Goal: Information Seeking & Learning: Learn about a topic

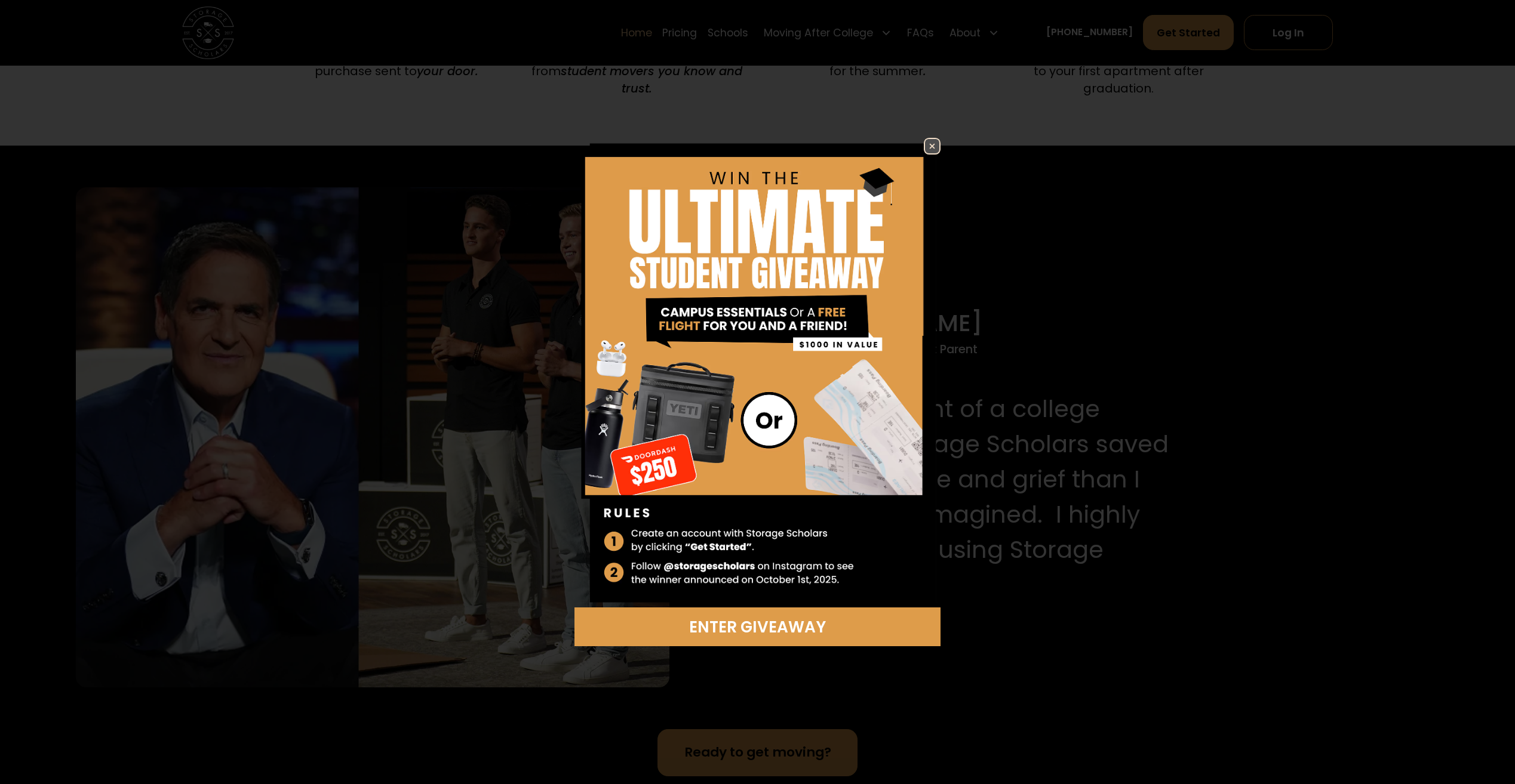
scroll to position [1313, 0]
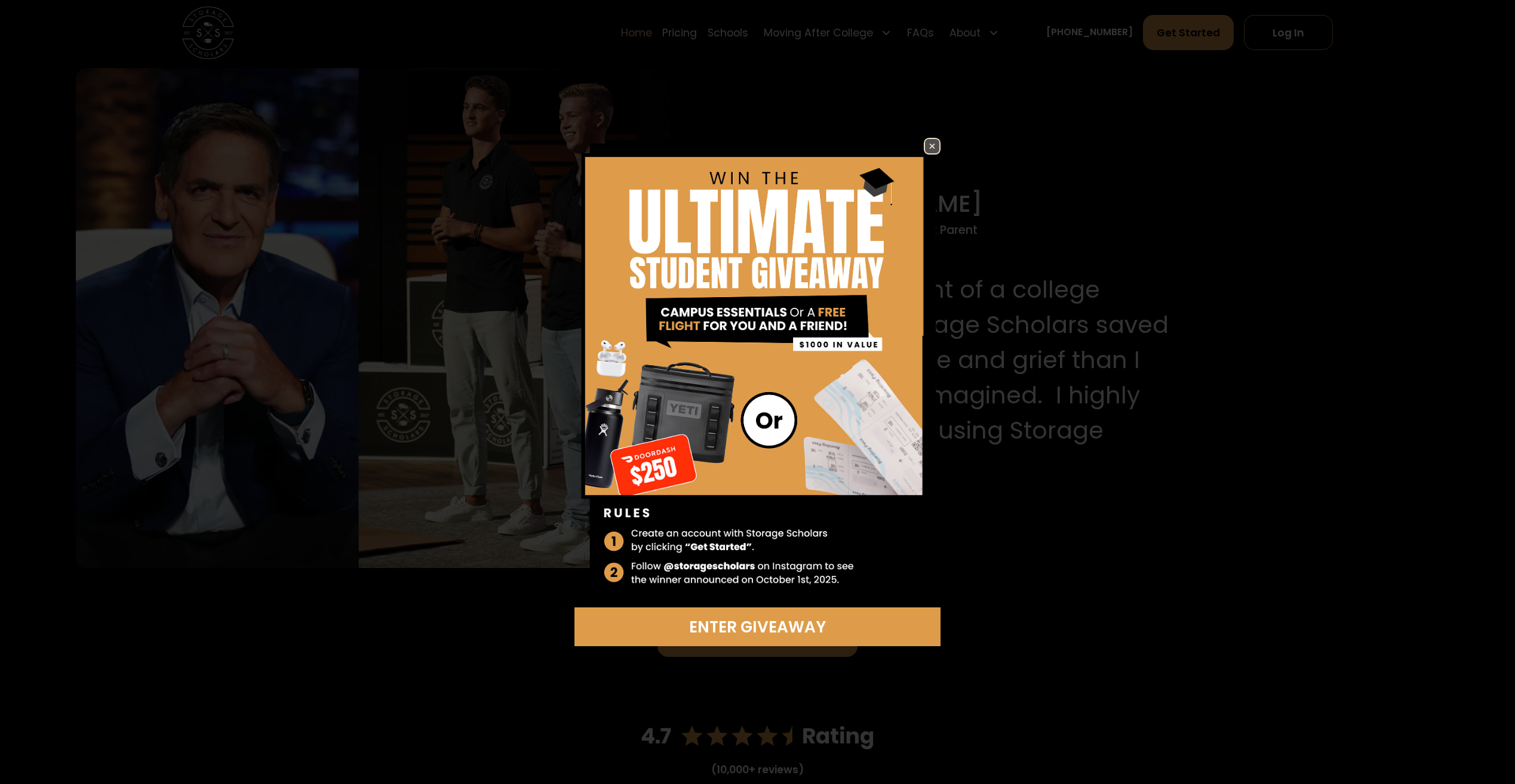
click at [925, 141] on img at bounding box center [932, 146] width 15 height 15
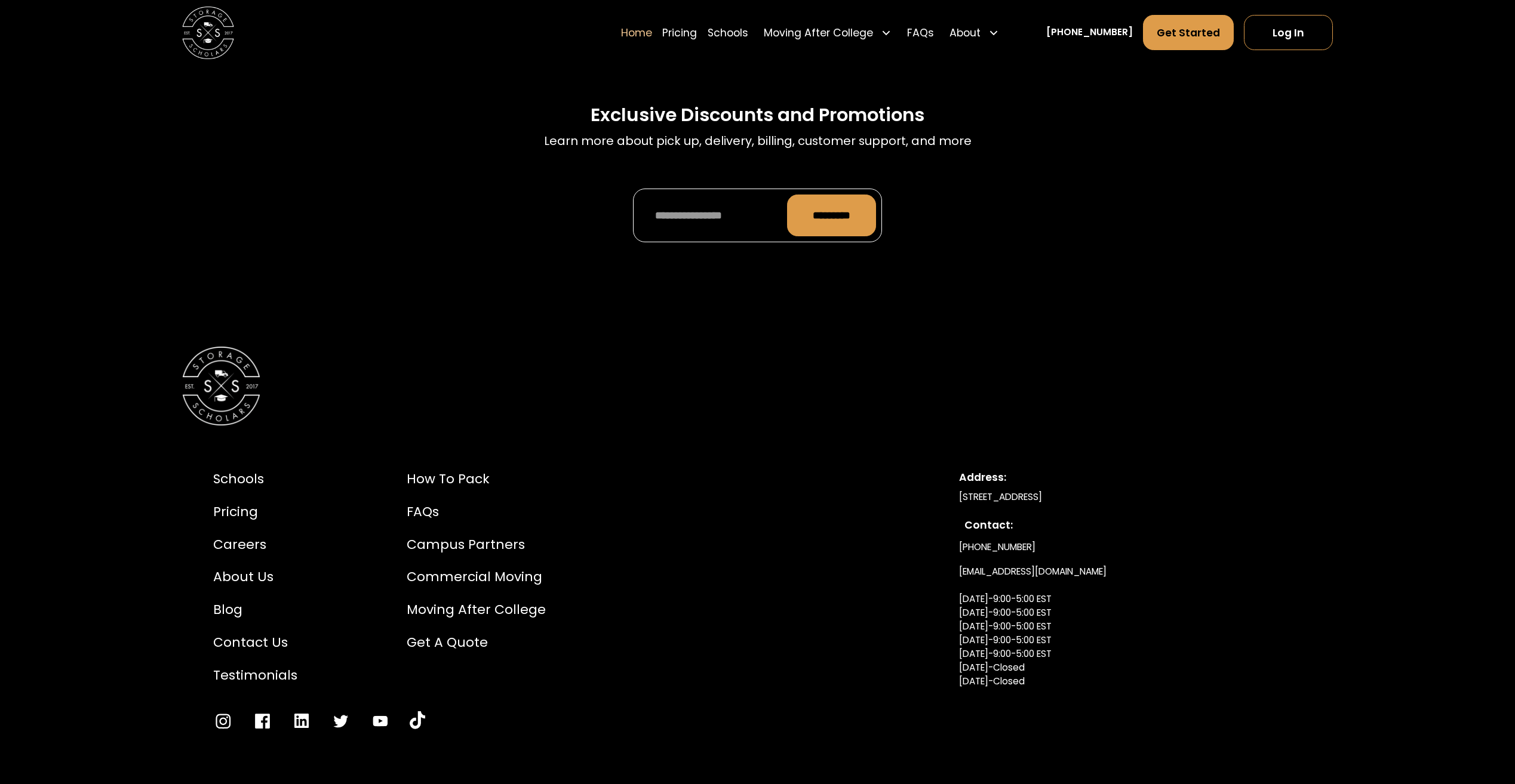
scroll to position [4318, 0]
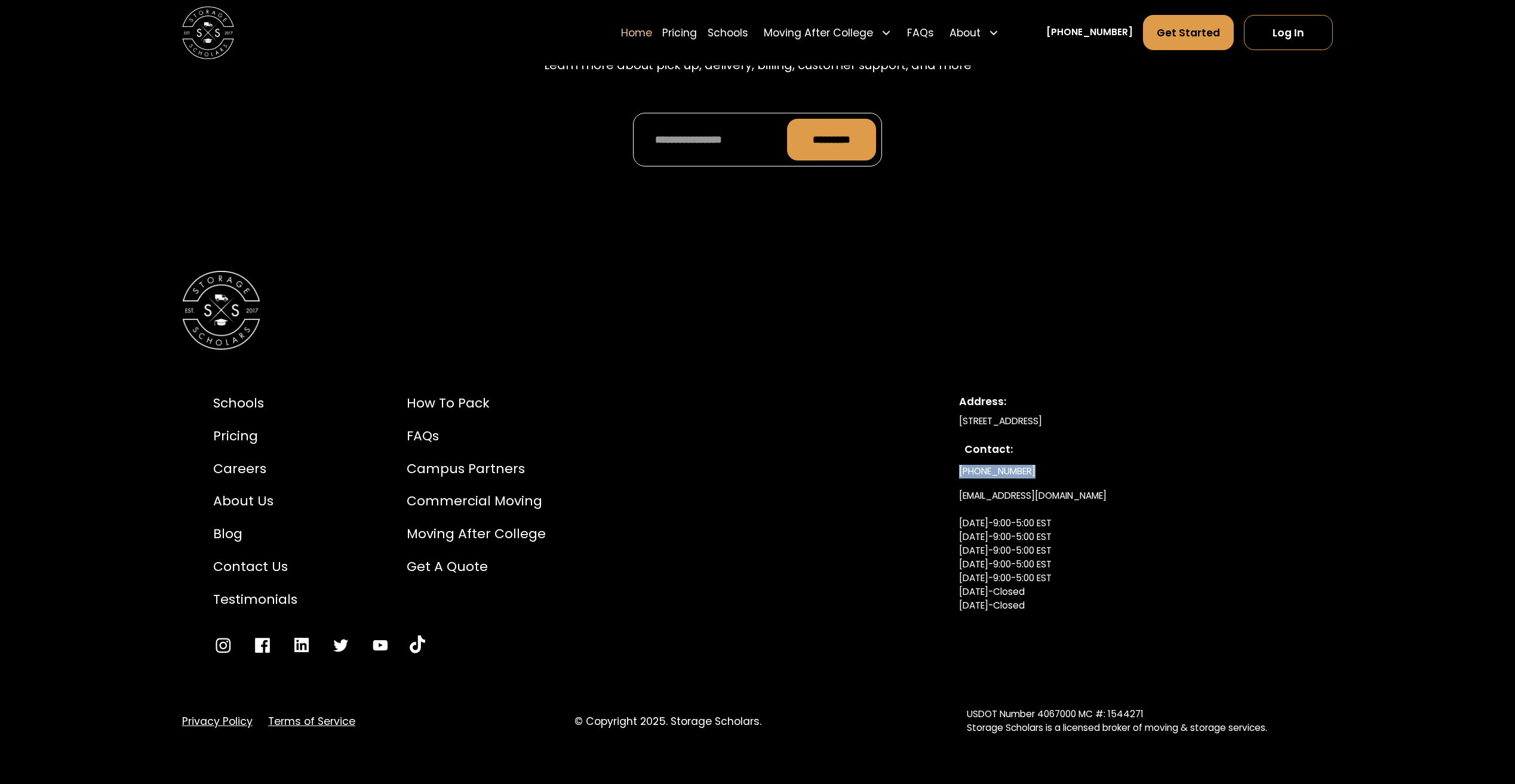
drag, startPoint x: 1027, startPoint y: 446, endPoint x: 957, endPoint y: 455, distance: 70.6
click at [957, 455] on div "Schools Pricing Careers About Us Blog Contact Us Testimonials How to Pack FAQs …" at bounding box center [758, 525] width 1151 height 324
copy link "[PHONE_NUMBER]"
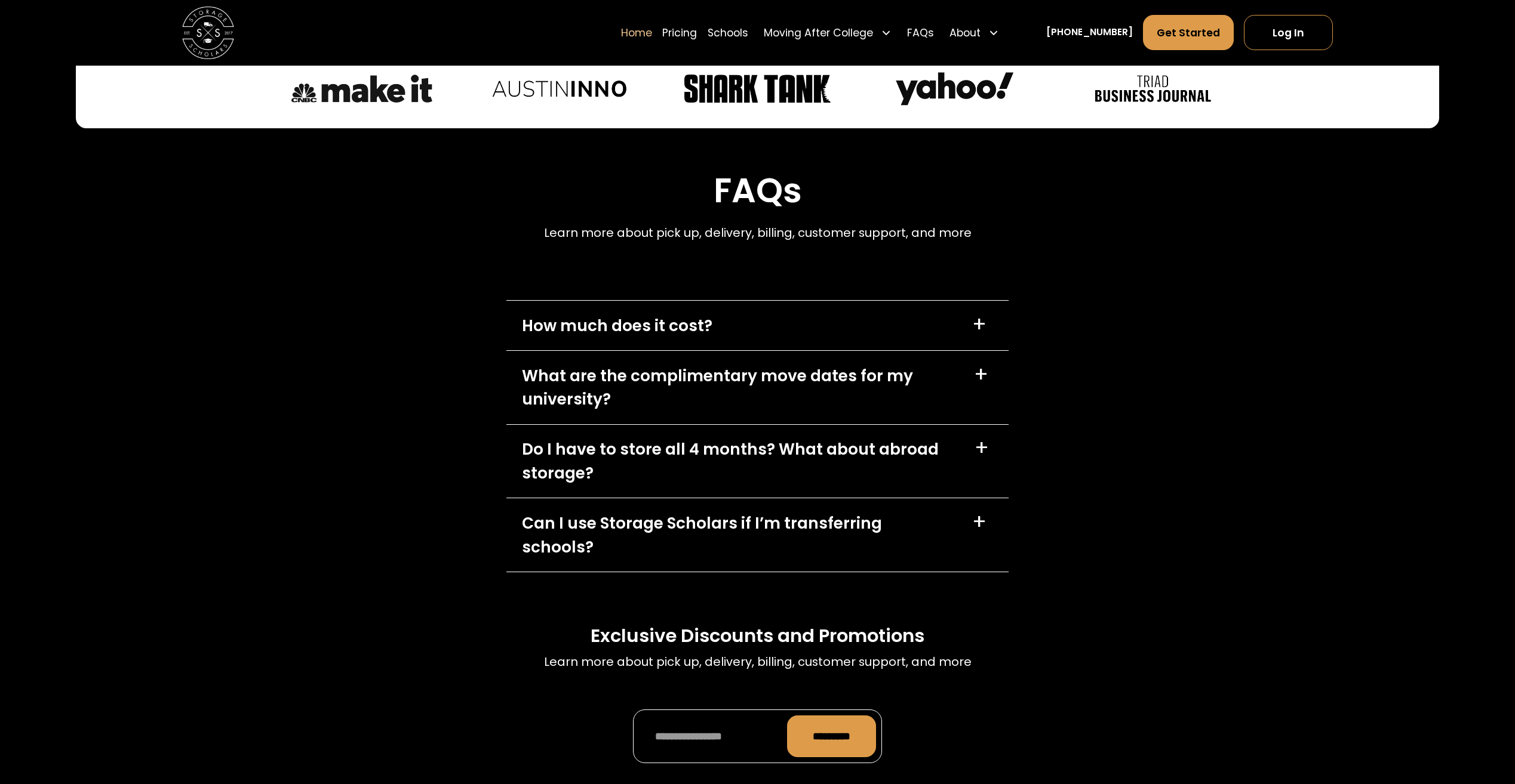
click at [863, 432] on div "Do I have to store all 4 months? What about abroad storage? +" at bounding box center [757, 462] width 502 height 74
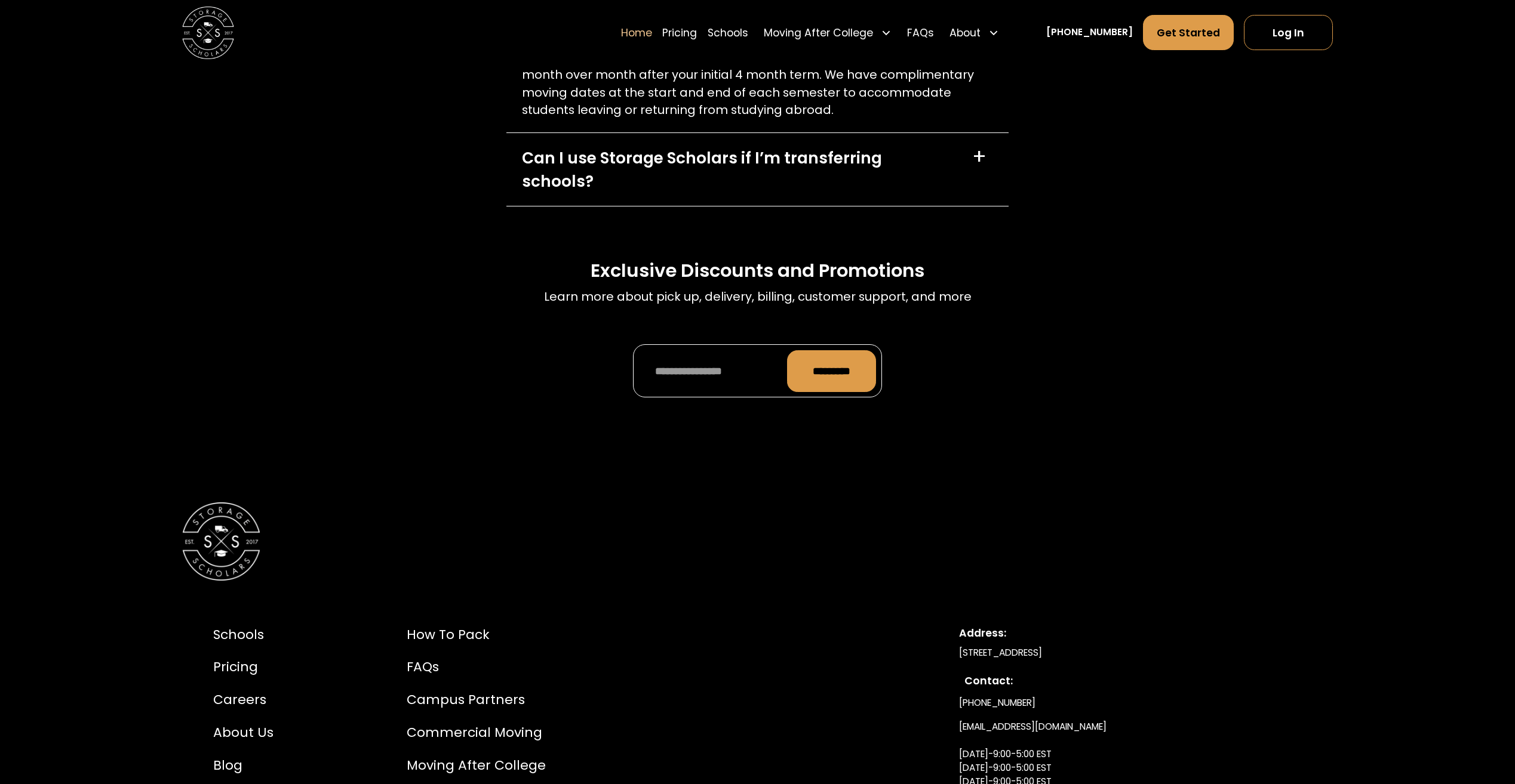
scroll to position [4378, 0]
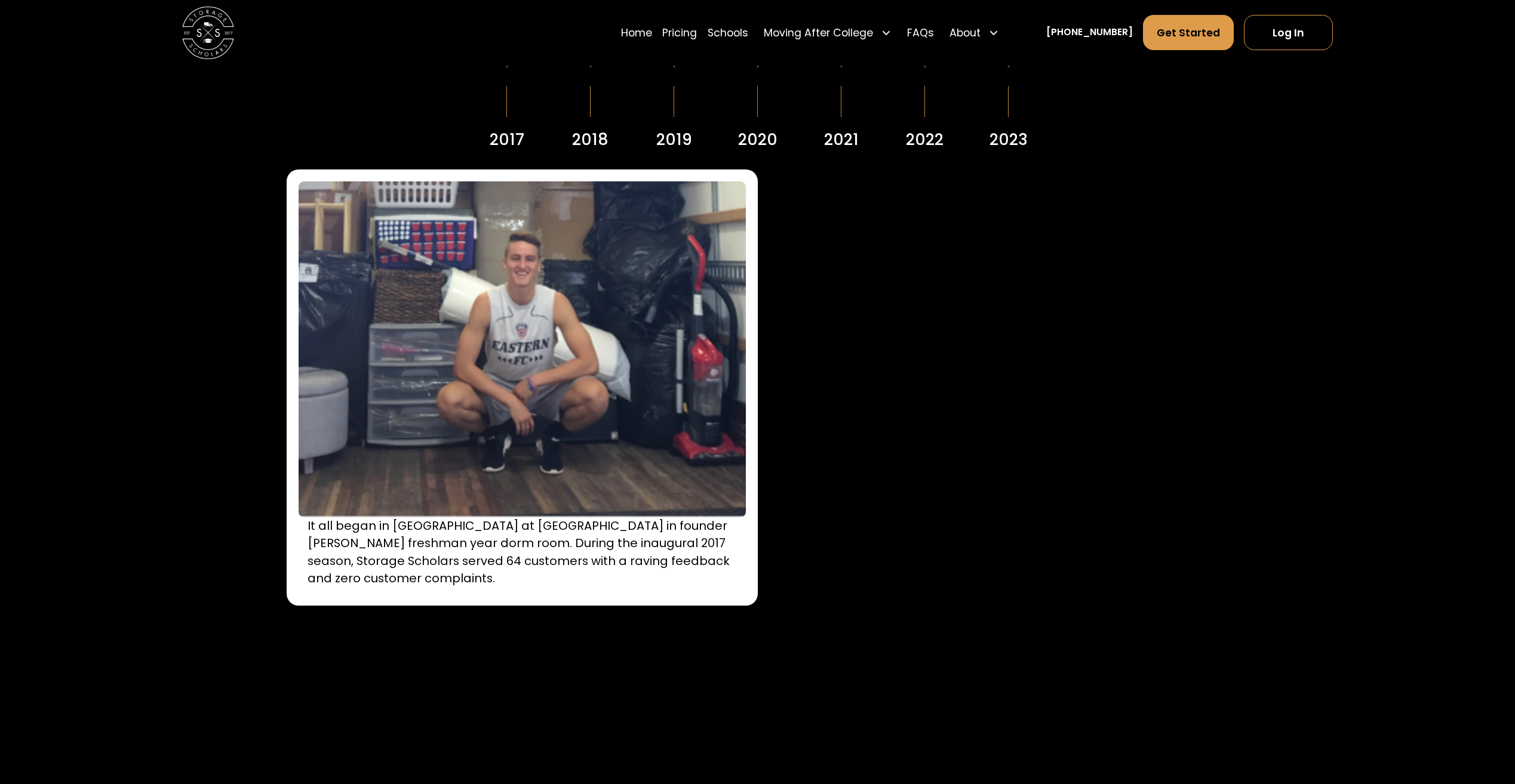
scroll to position [2029, 0]
